Goal: Navigation & Orientation: Find specific page/section

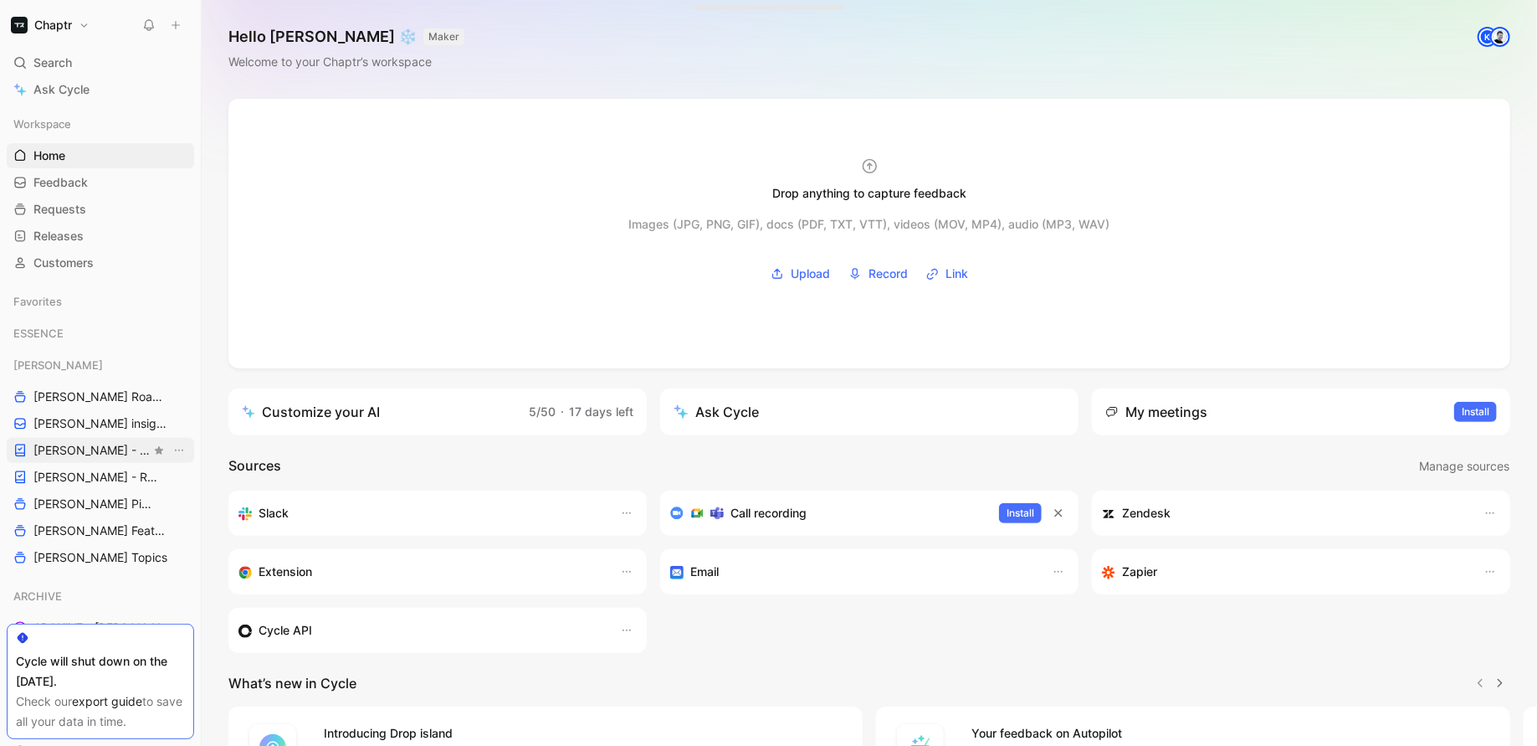
click at [59, 448] on span "[PERSON_NAME] - PLANNINGS" at bounding box center [91, 450] width 117 height 17
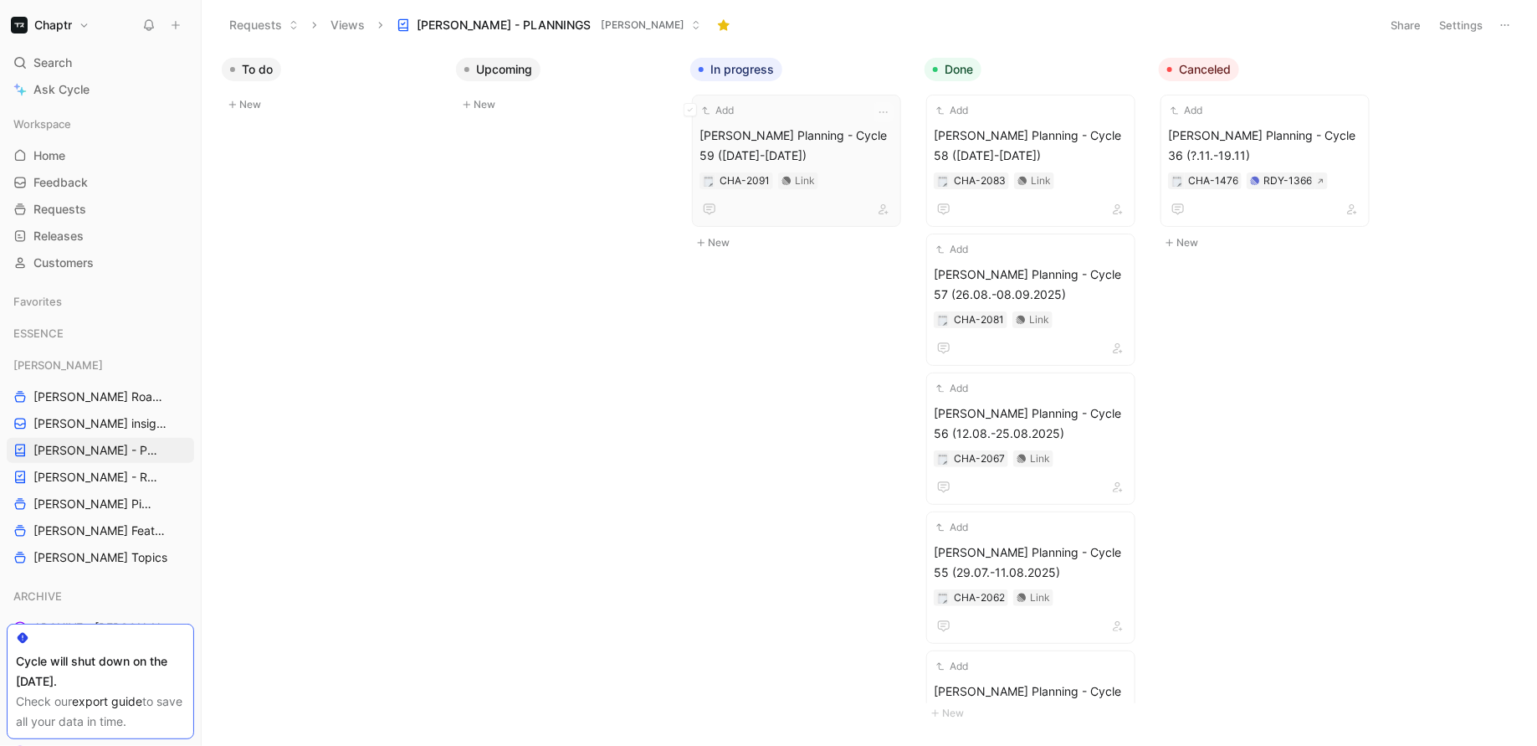
click at [780, 119] on div "Add [PERSON_NAME] Planning - Cycle 59 ([DATE]-[DATE]) CHA-2091 Link" at bounding box center [797, 160] width 194 height 117
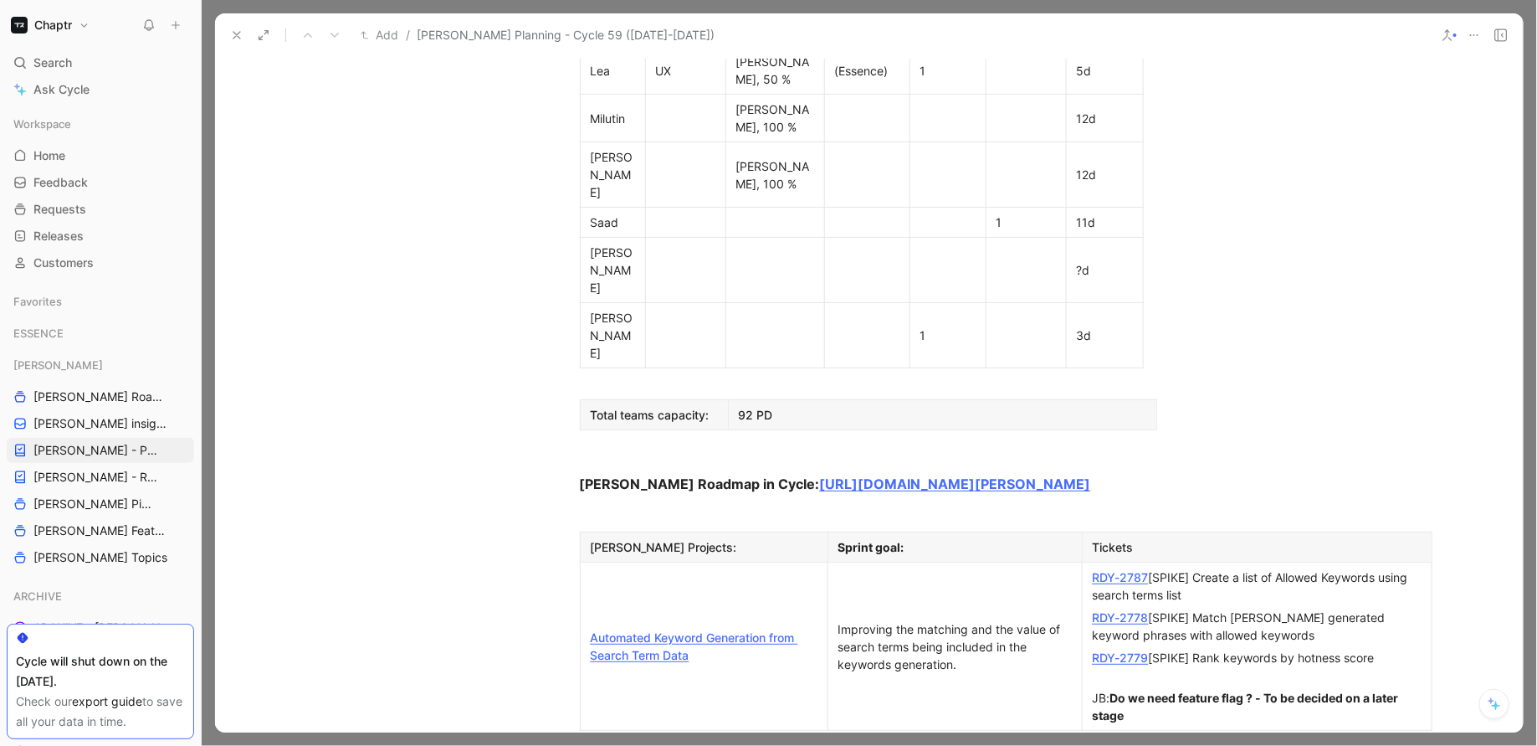
scroll to position [1186, 0]
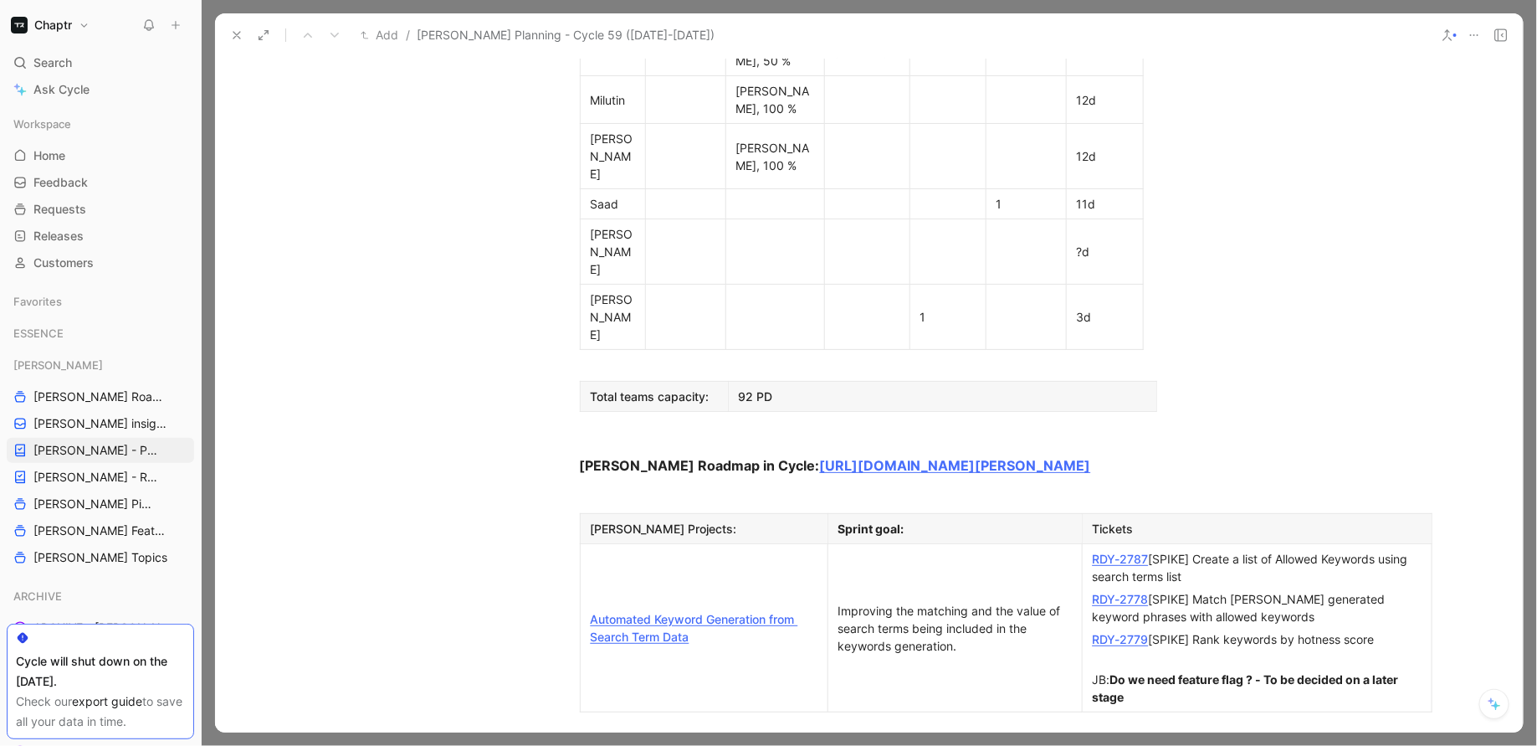
click at [1130, 551] on link "RDY-2787" at bounding box center [1121, 558] width 56 height 14
click at [1120, 592] on link "RDY-2778" at bounding box center [1121, 599] width 56 height 14
click at [1115, 632] on link "RDY-2779" at bounding box center [1121, 639] width 56 height 14
